Goal: Find specific page/section: Find specific page/section

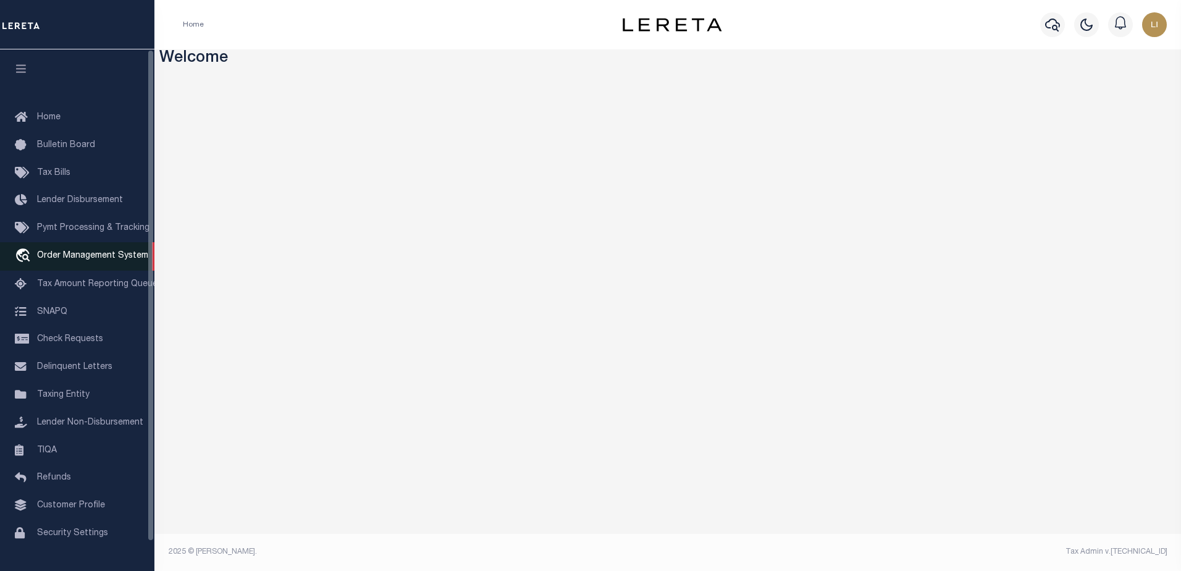
click at [69, 260] on span "Order Management System" at bounding box center [92, 255] width 111 height 9
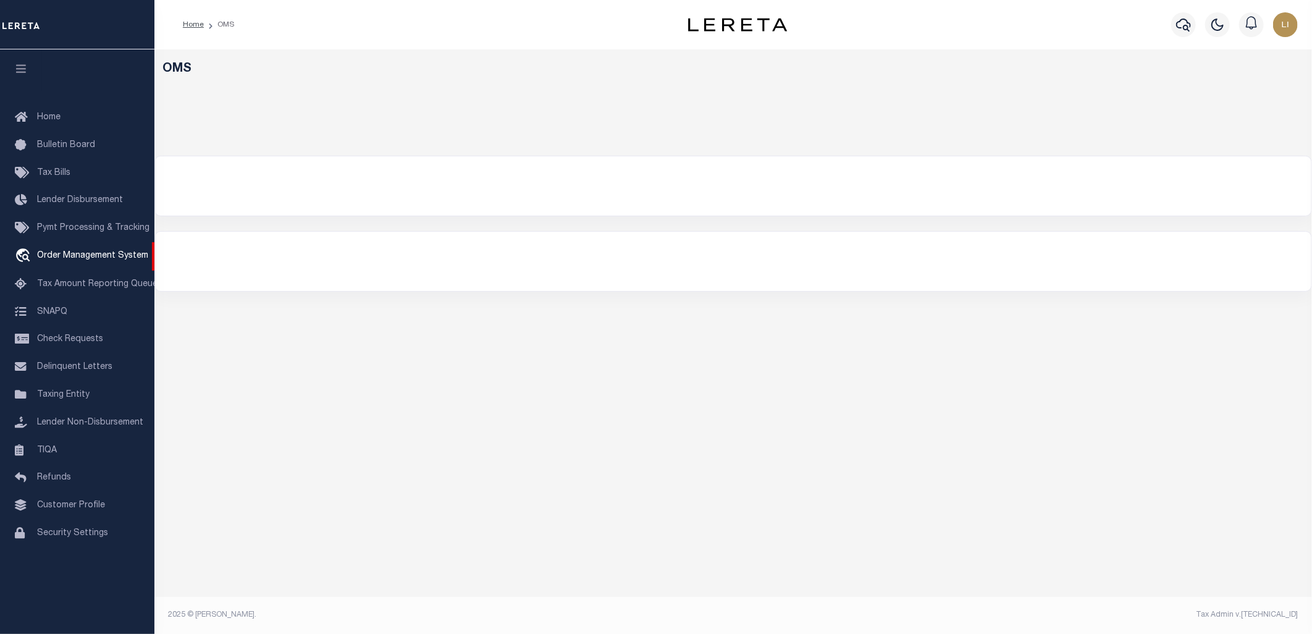
select select "200"
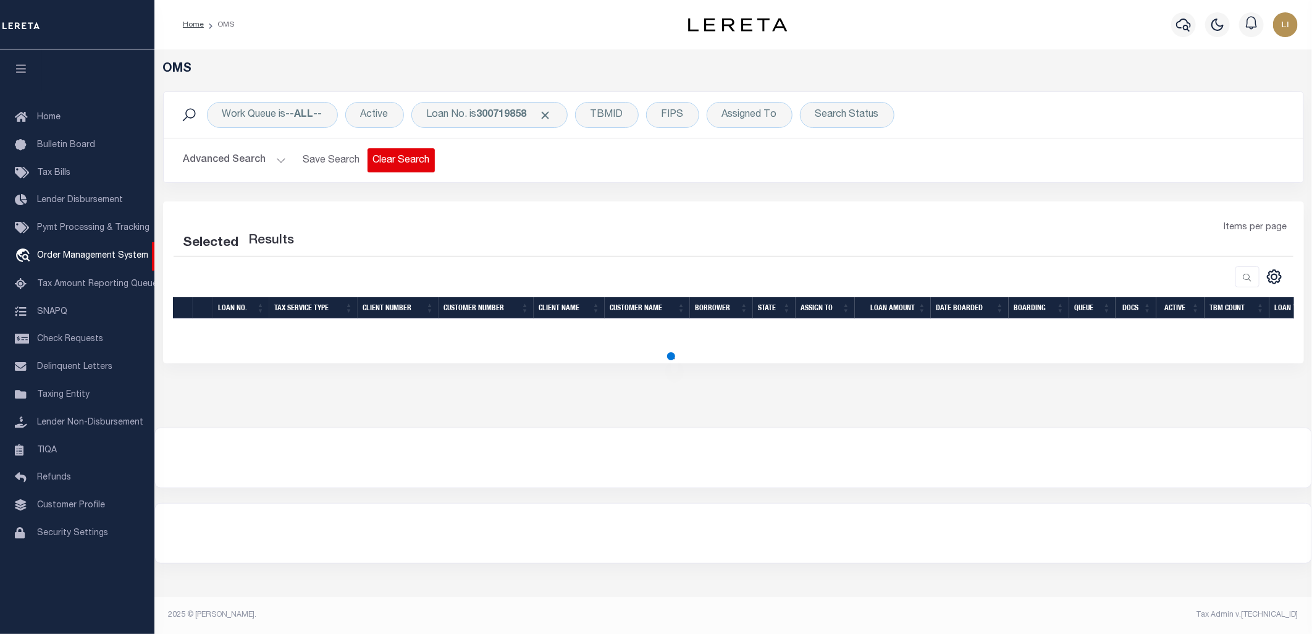
select select "200"
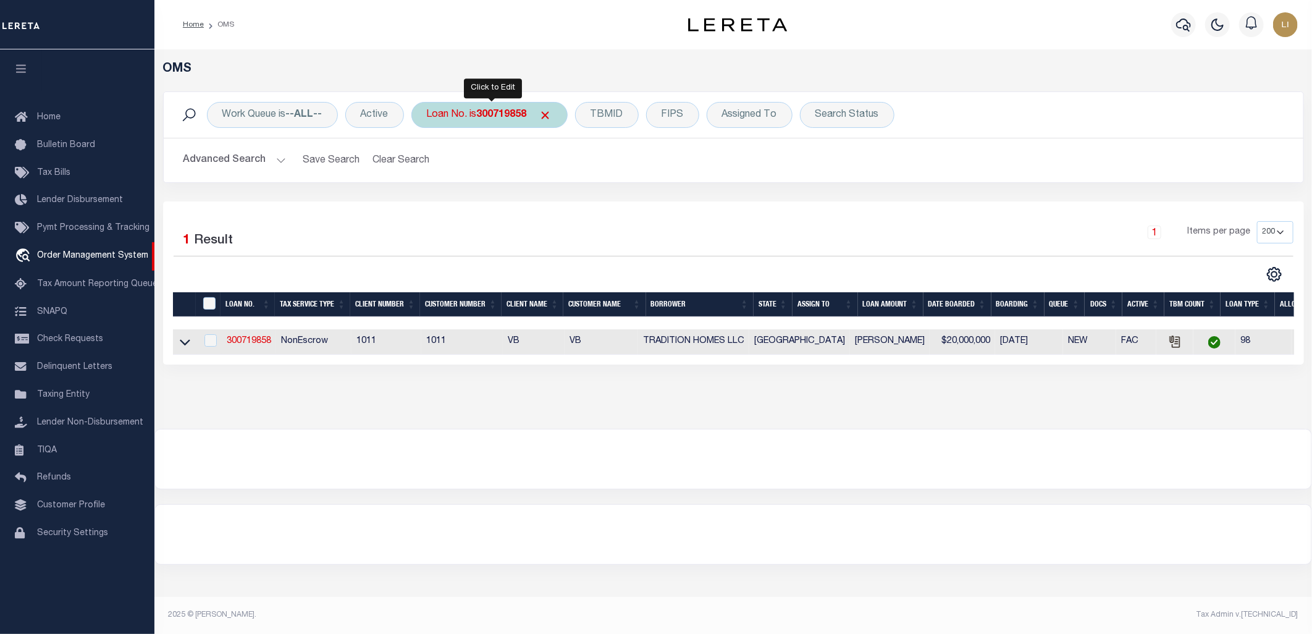
click at [418, 120] on div "Loan No. is 300719858" at bounding box center [489, 115] width 156 height 26
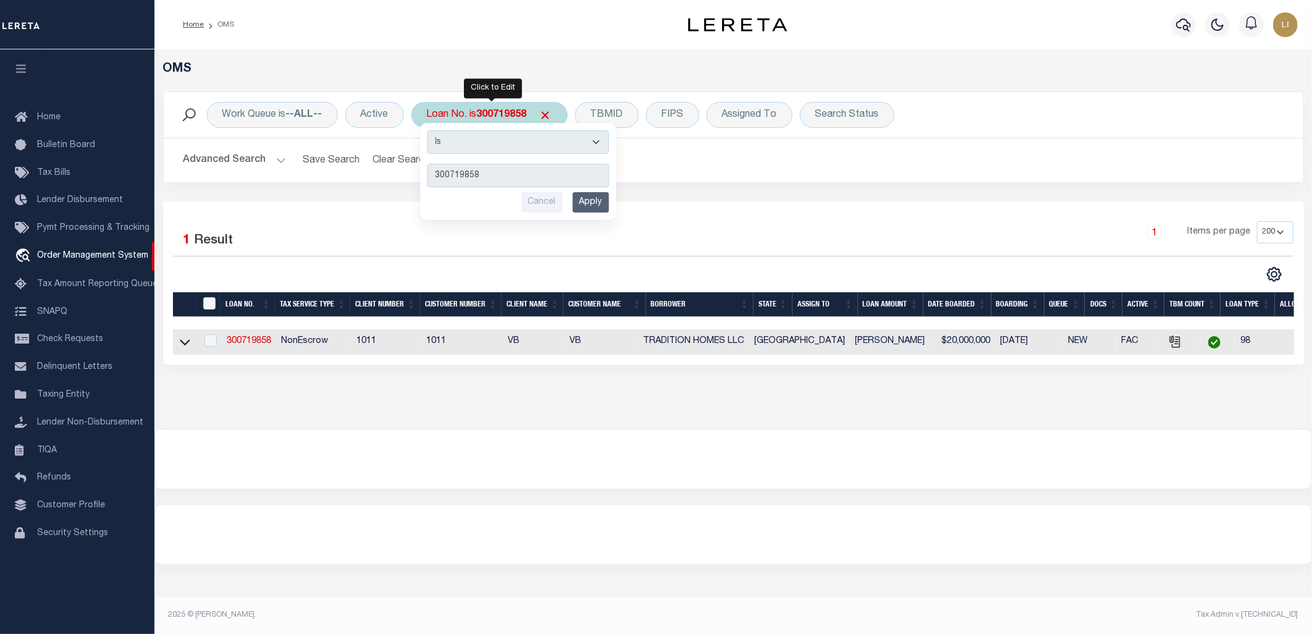
click at [452, 150] on select "Is Contains" at bounding box center [518, 141] width 182 height 23
select select "c"
click at [429, 130] on select "Is Contains" at bounding box center [518, 141] width 182 height 23
click at [452, 174] on input "300719858" at bounding box center [518, 175] width 182 height 23
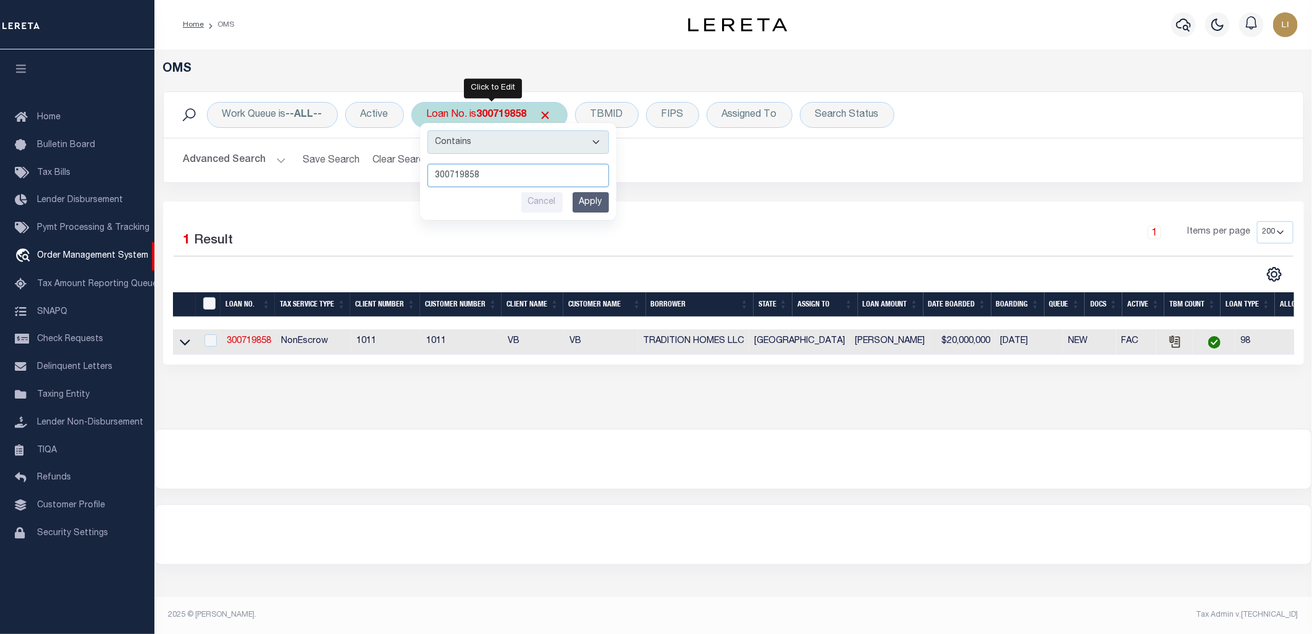
click at [452, 174] on input "300719858" at bounding box center [518, 175] width 182 height 23
type input "llew"
click at [578, 195] on input "Apply" at bounding box center [591, 202] width 36 height 20
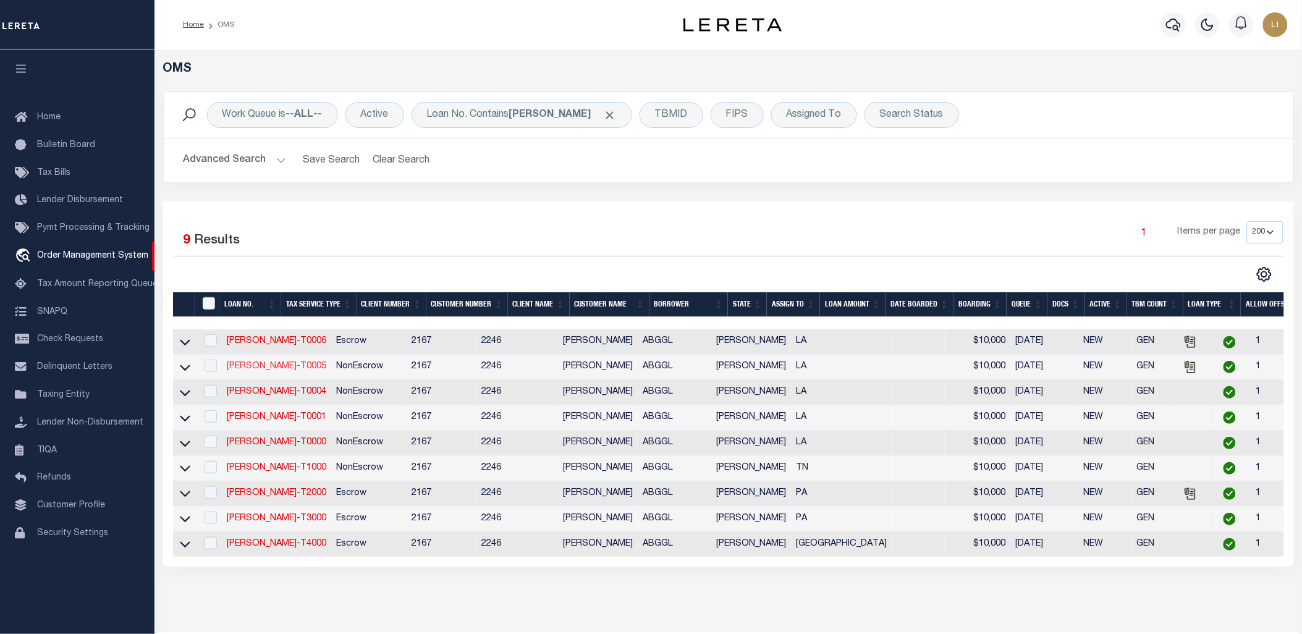
click at [252, 368] on link "LLEW-T0005" at bounding box center [276, 366] width 99 height 9
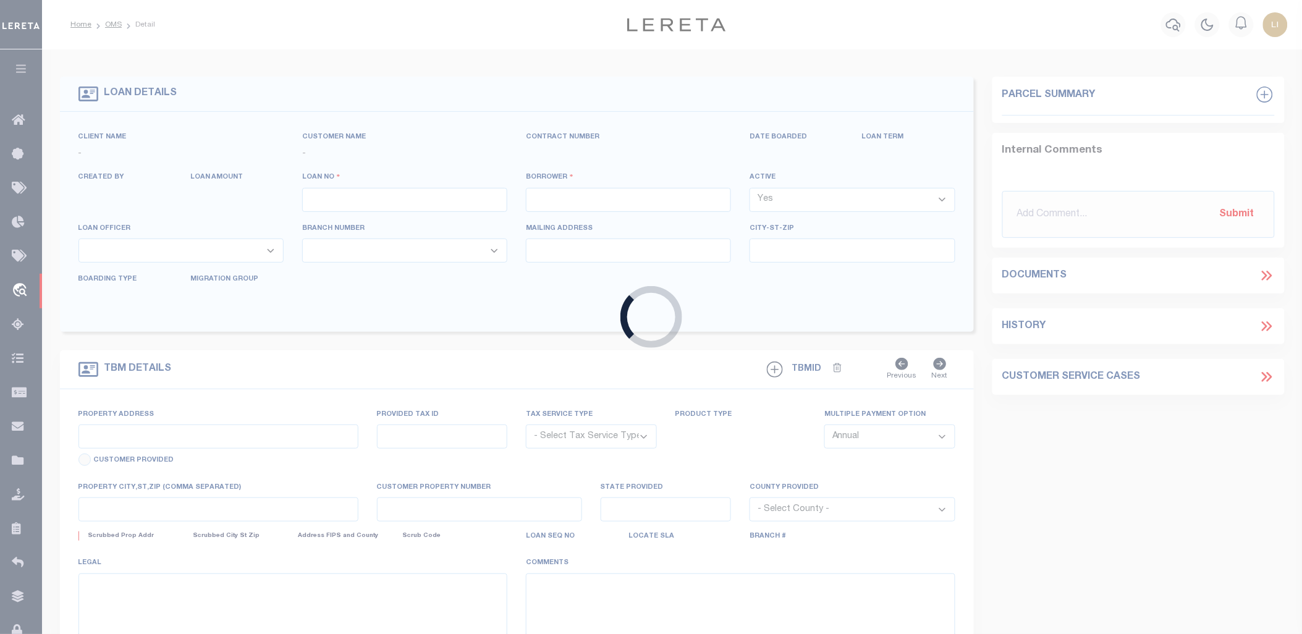
type input "LLEW-T0005"
type input "MICHAEL SCOTT"
select select
type input "136 E RAILROAD AVE"
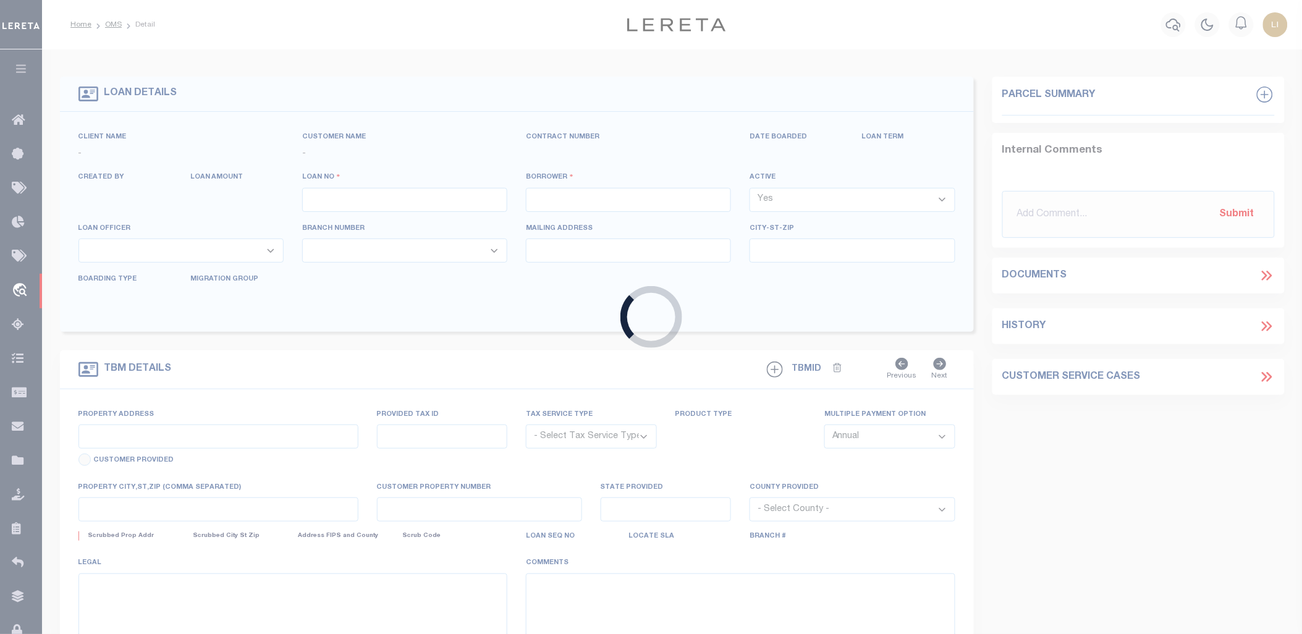
type input "INDEPENDENCE LA 70443-2708"
type input "08/16/2025"
select select "10"
select select "NonEscrow"
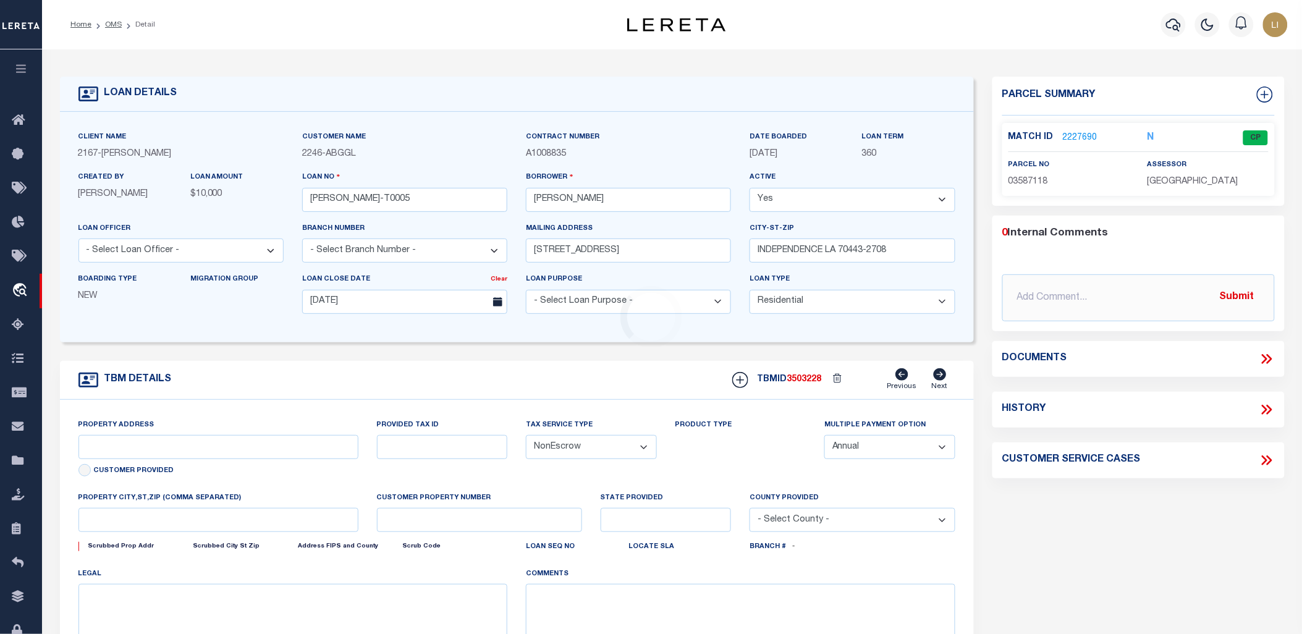
type input "136 E RAILROAD AVE"
select select
type input "INDEPENDENCE LA 70443-2708"
type input "LA"
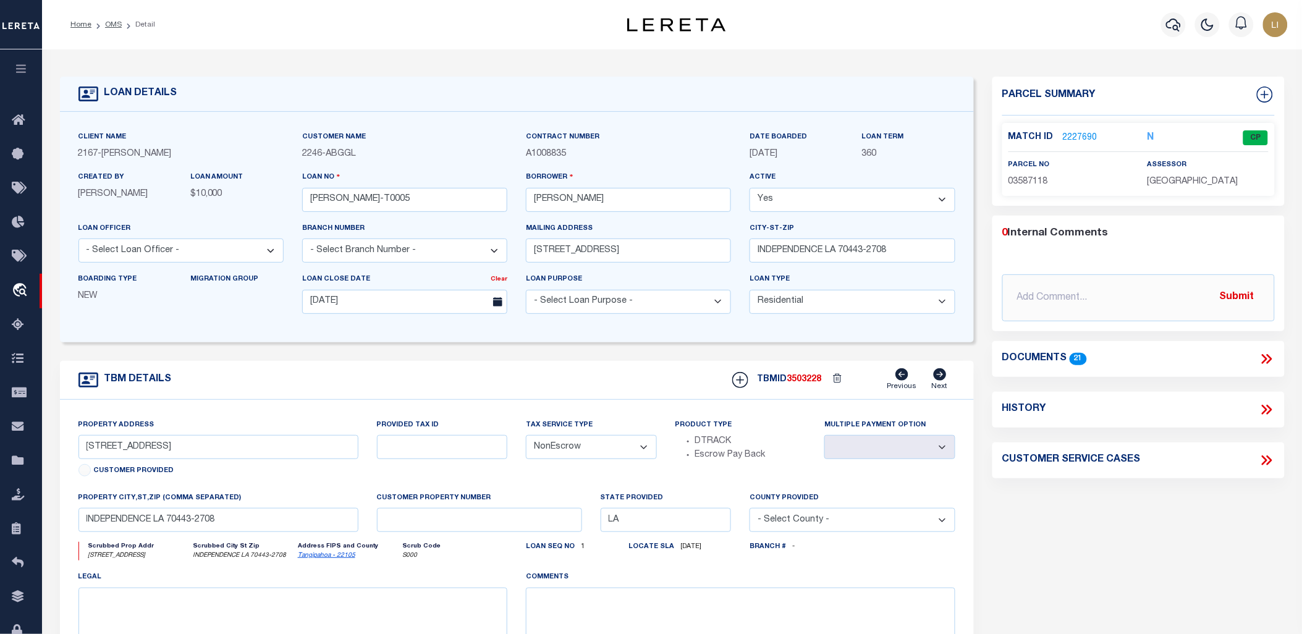
click at [1260, 358] on icon at bounding box center [1266, 359] width 16 height 16
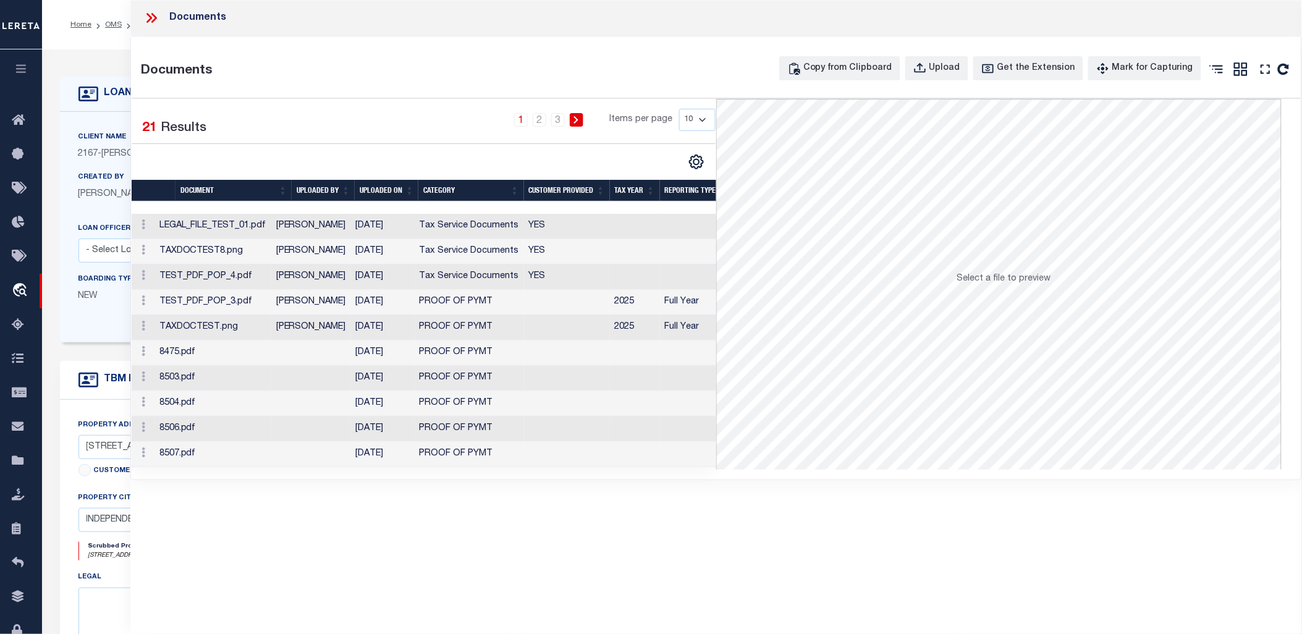
click at [248, 223] on td "LEGAL_FILE_TEST_01.pdf" at bounding box center [212, 226] width 117 height 25
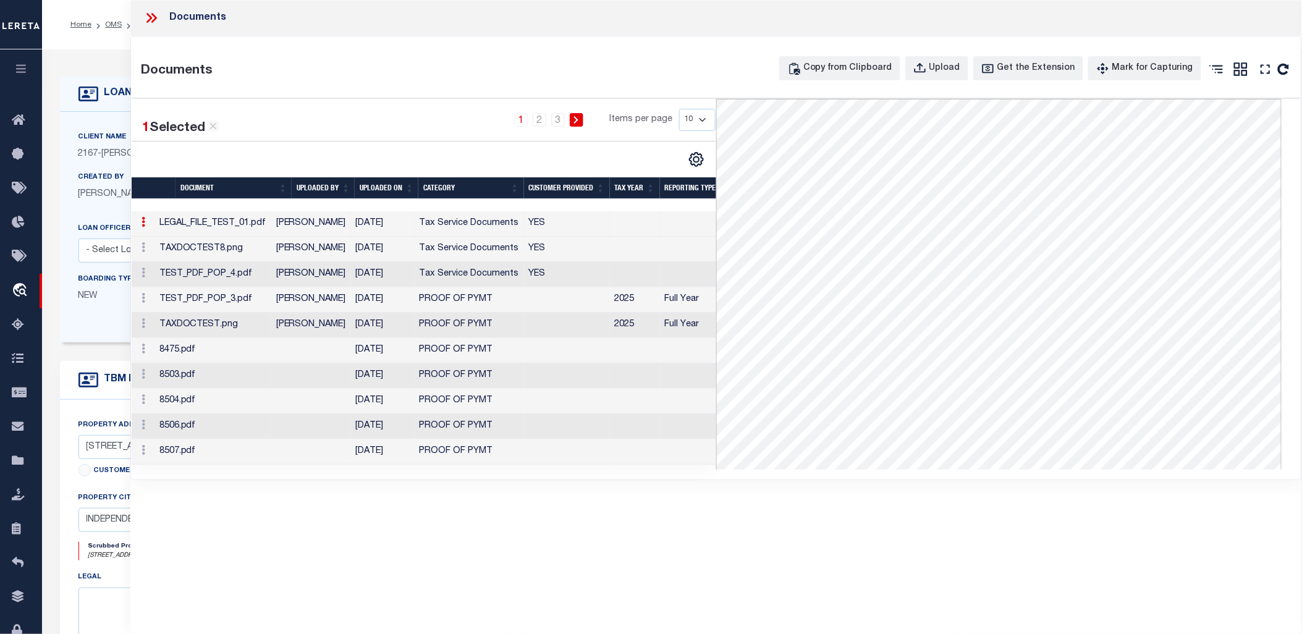
click at [238, 250] on td "TAXDOCTEST8.png" at bounding box center [212, 249] width 117 height 25
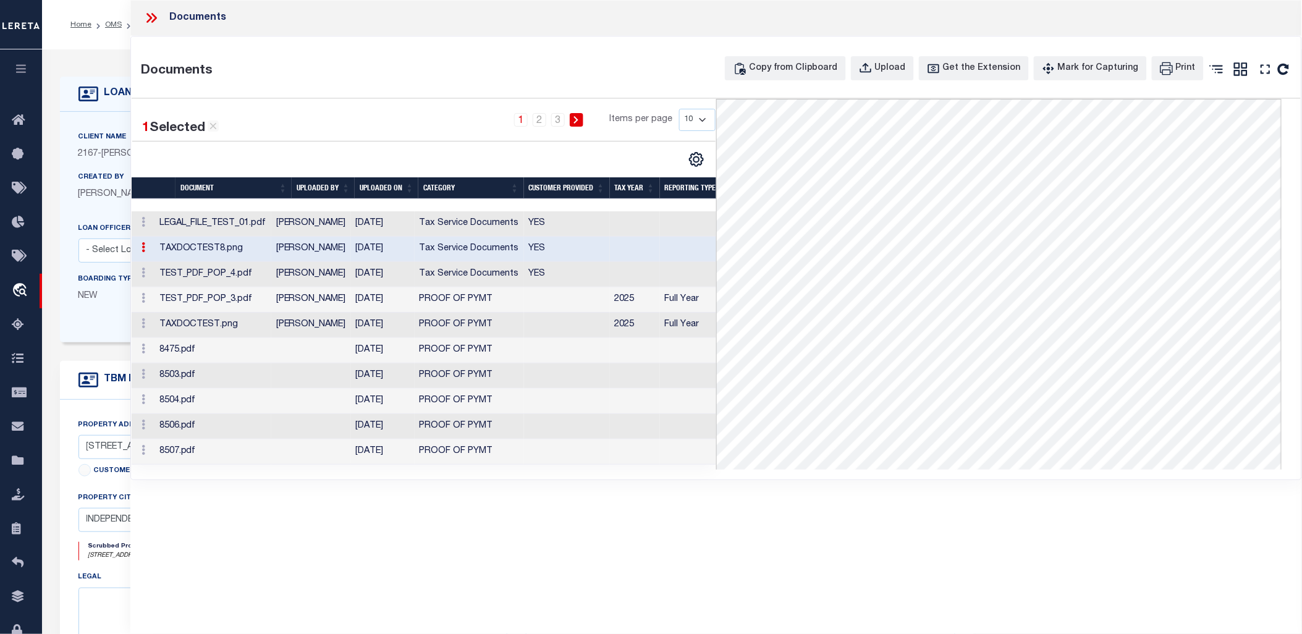
click at [238, 272] on td "TEST_PDF_POP_4.pdf" at bounding box center [212, 274] width 117 height 25
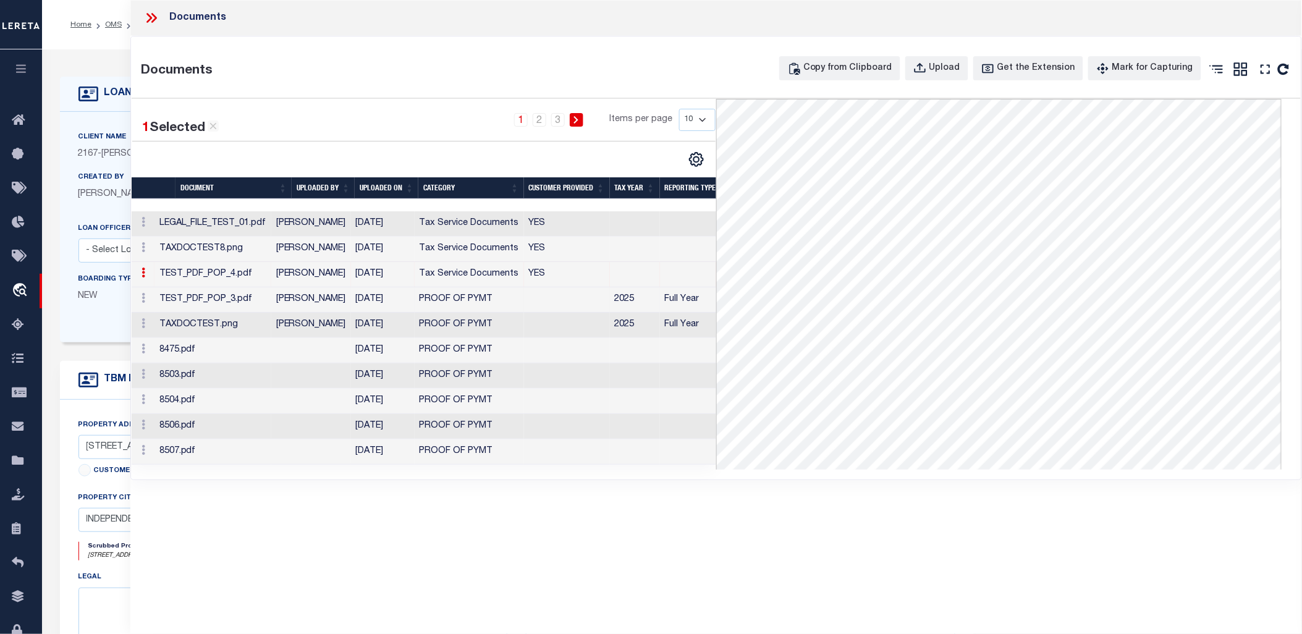
click at [238, 298] on td "TEST_PDF_POP_3.pdf" at bounding box center [212, 299] width 117 height 25
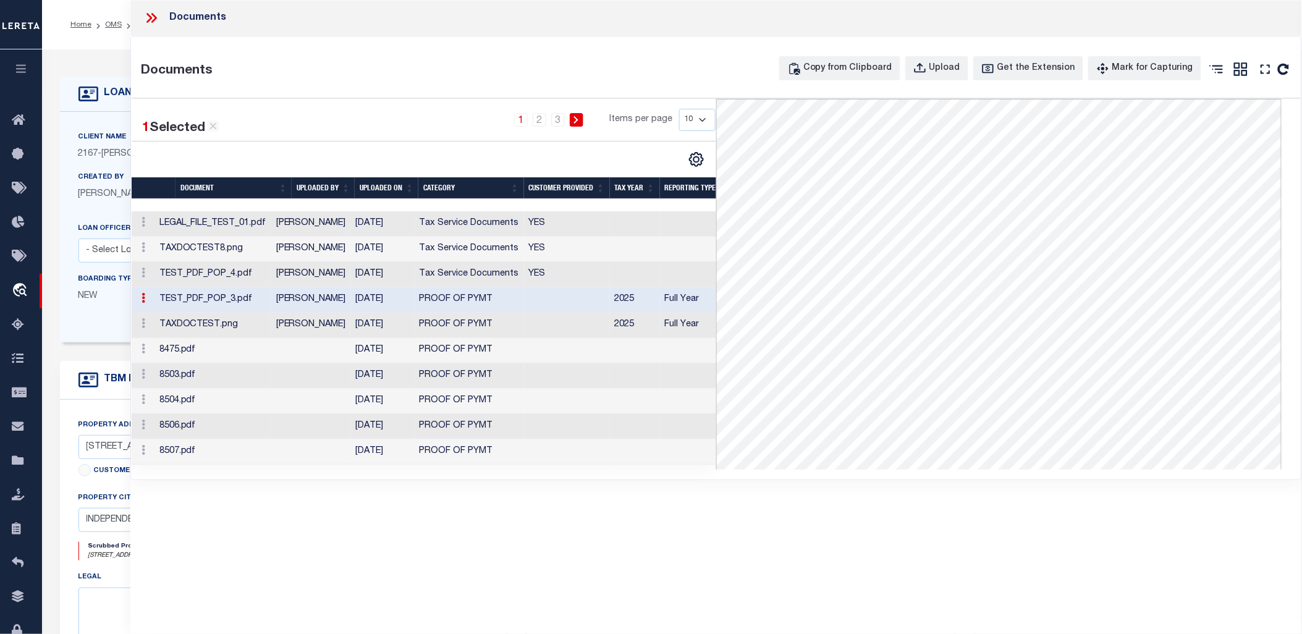
click at [217, 351] on td "8475.pdf" at bounding box center [212, 350] width 117 height 25
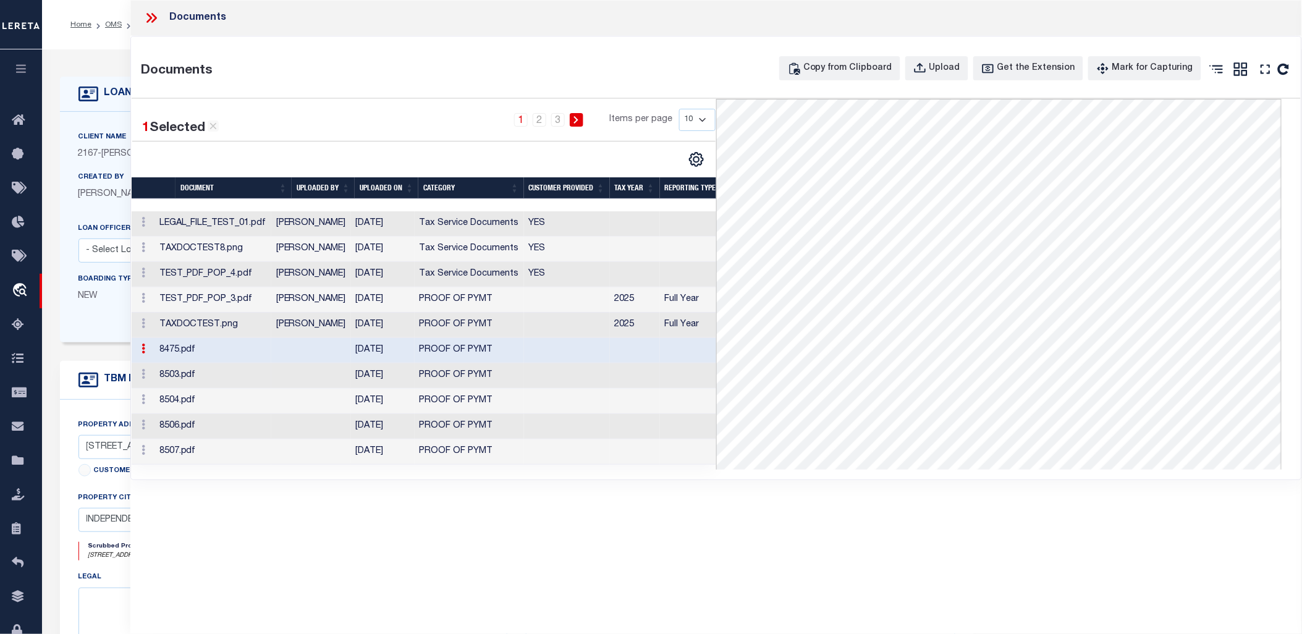
click at [219, 379] on td "8503.pdf" at bounding box center [212, 375] width 117 height 25
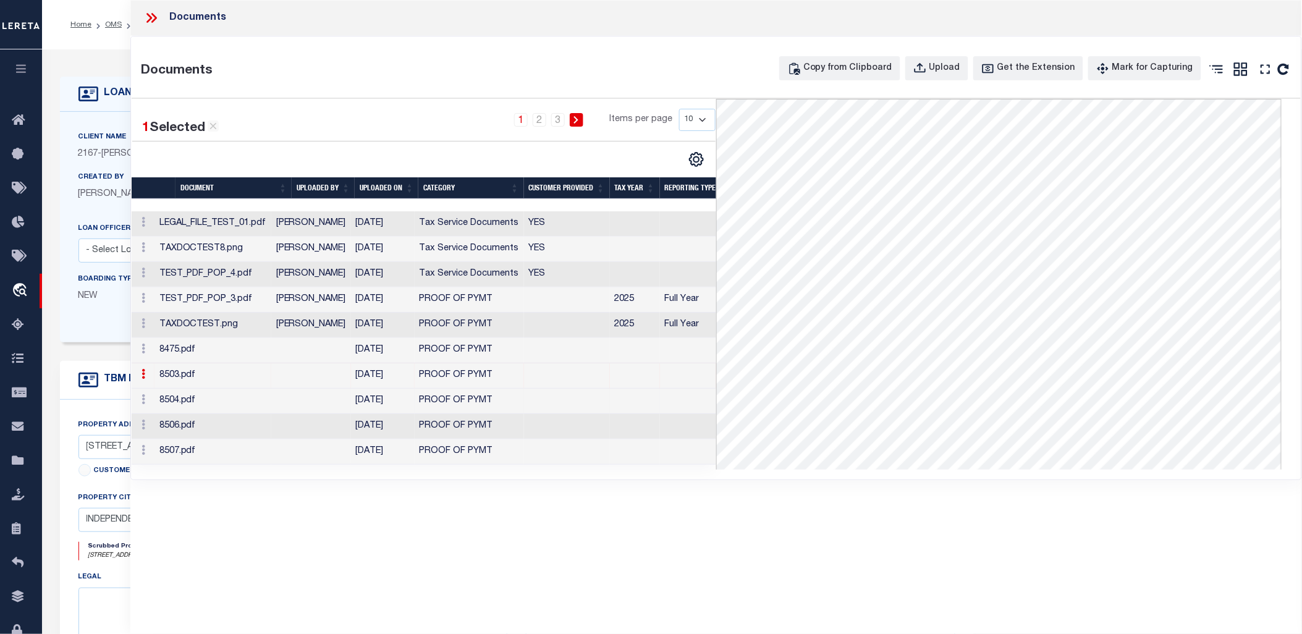
click at [221, 397] on td "8504.pdf" at bounding box center [212, 401] width 117 height 25
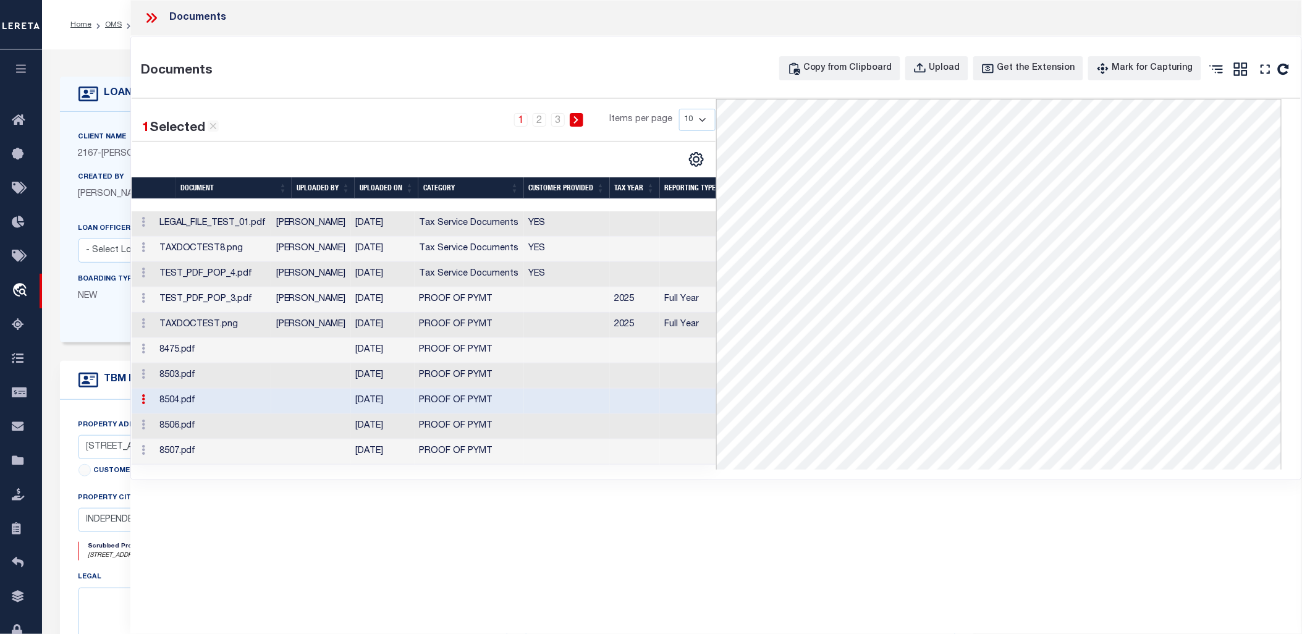
click at [222, 420] on td "8506.pdf" at bounding box center [212, 426] width 117 height 25
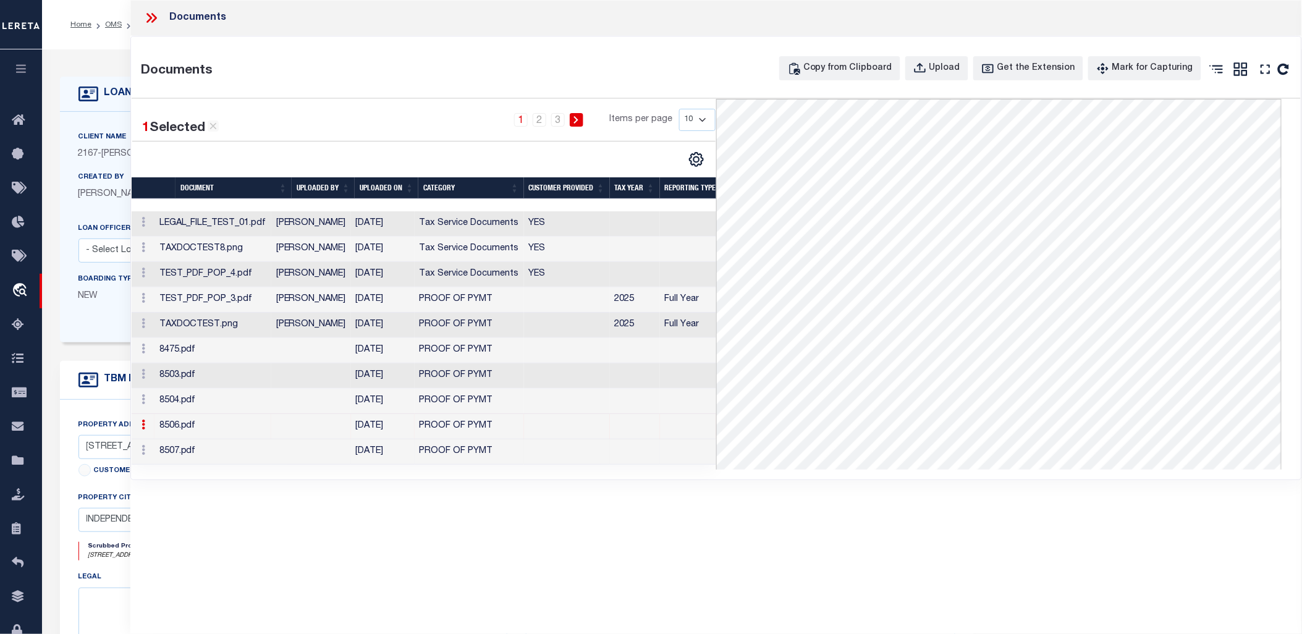
click at [222, 445] on td "8507.pdf" at bounding box center [212, 451] width 117 height 25
